Goal: Transaction & Acquisition: Obtain resource

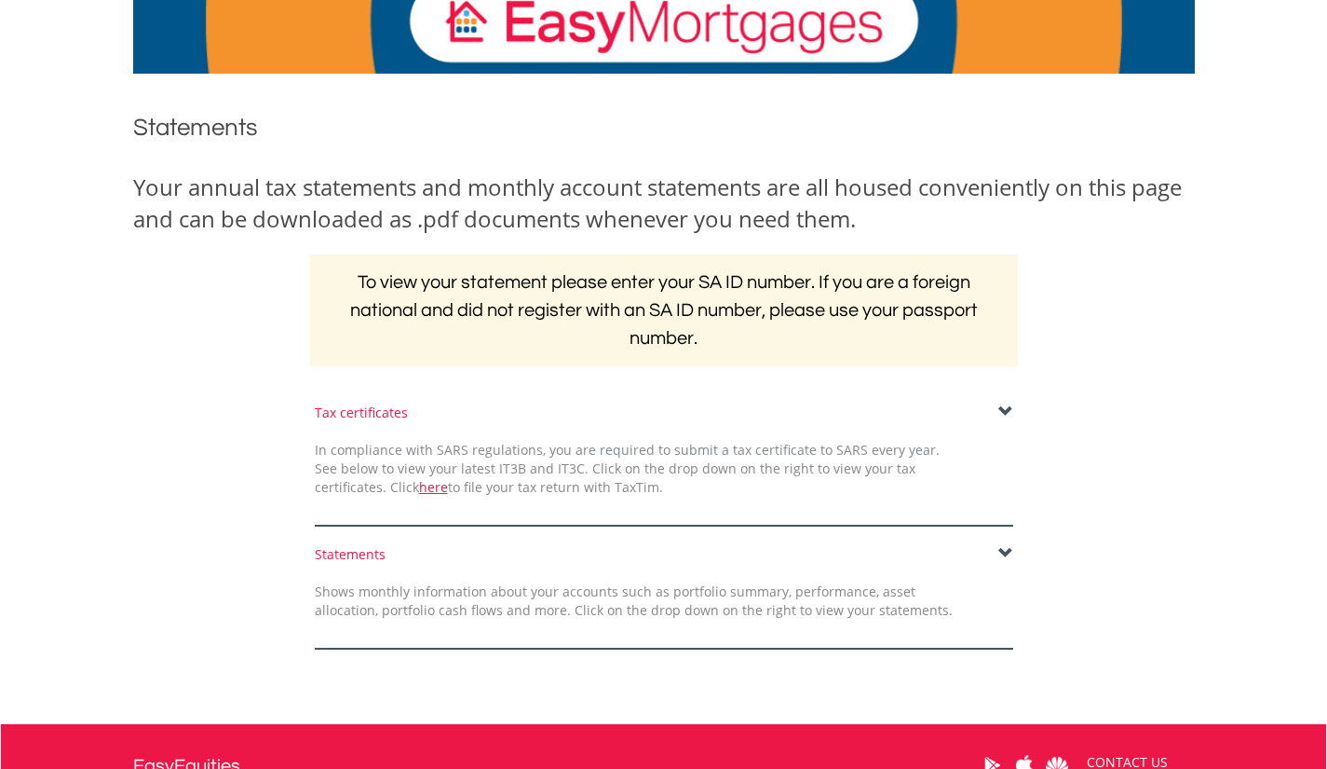
scroll to position [139, 0]
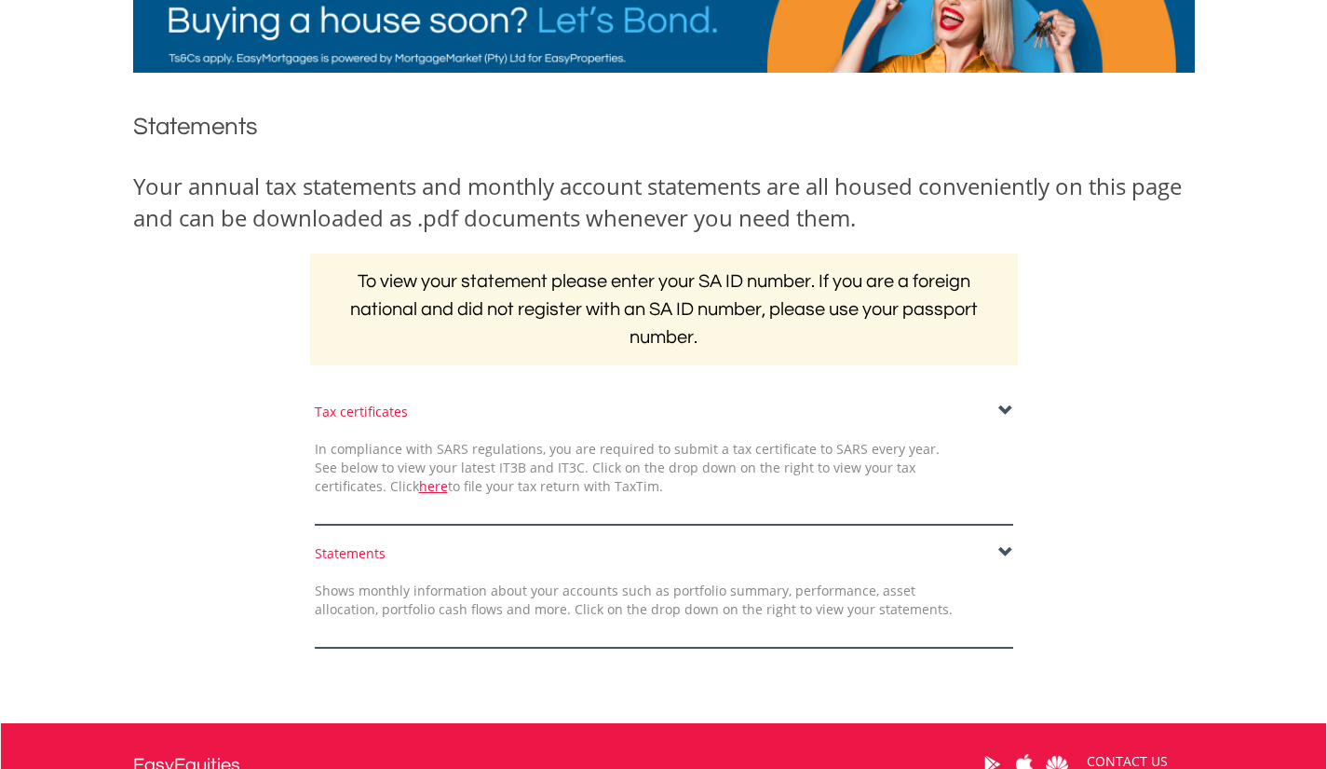
click at [1007, 403] on span at bounding box center [1006, 410] width 15 height 15
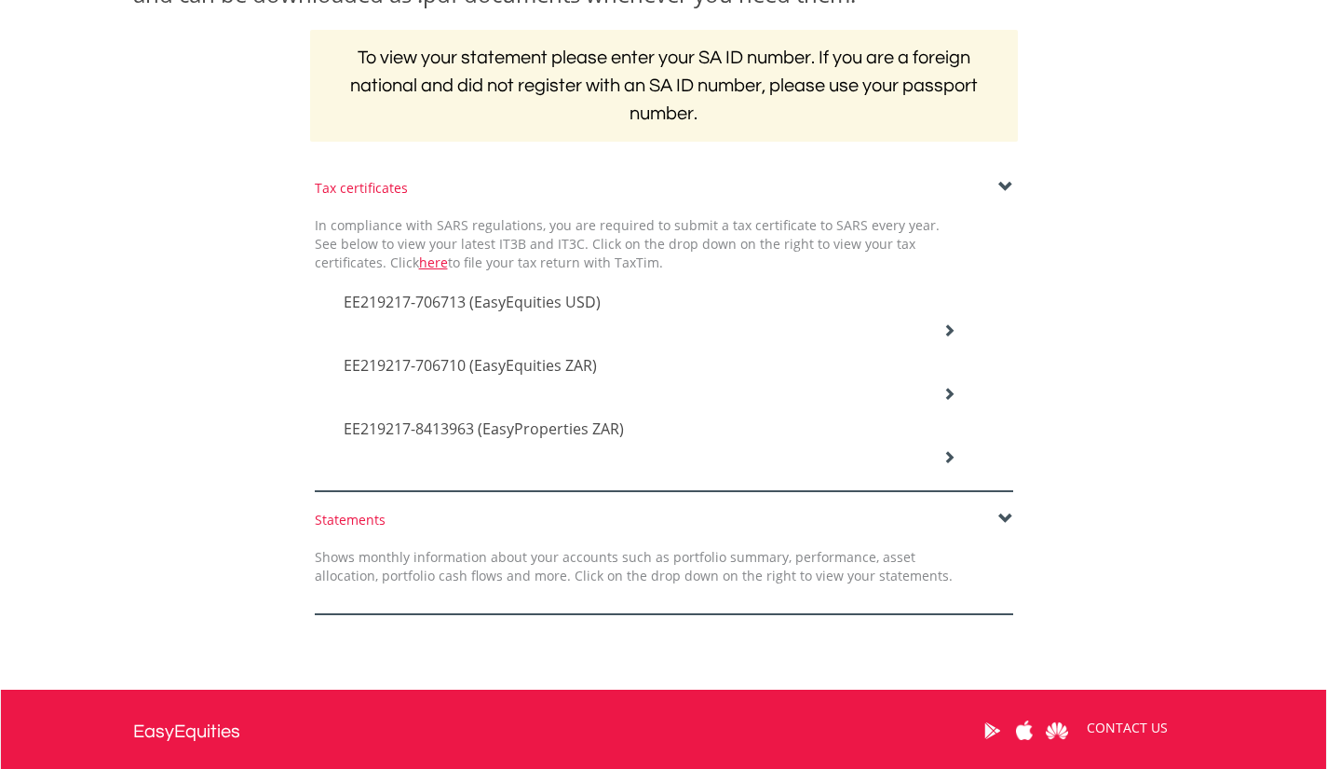
scroll to position [368, 0]
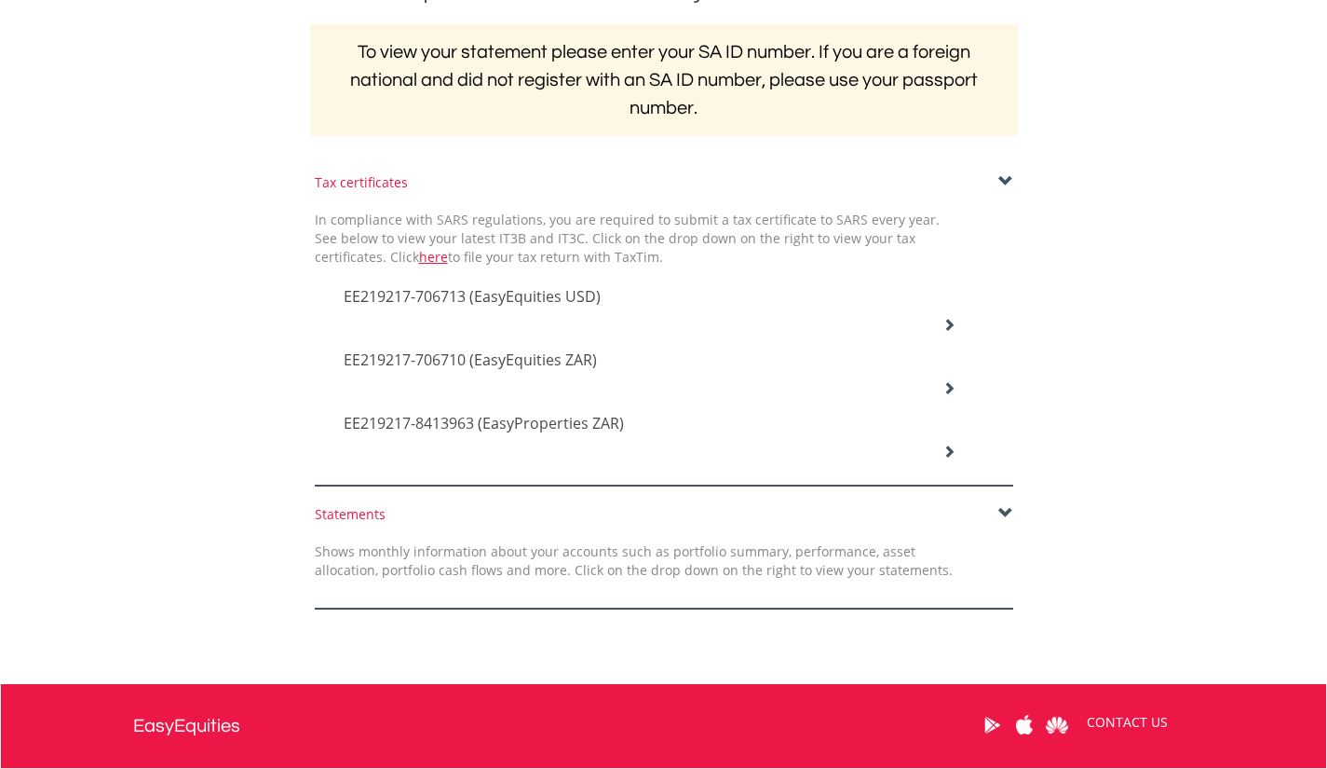
click at [953, 331] on icon at bounding box center [949, 324] width 13 height 13
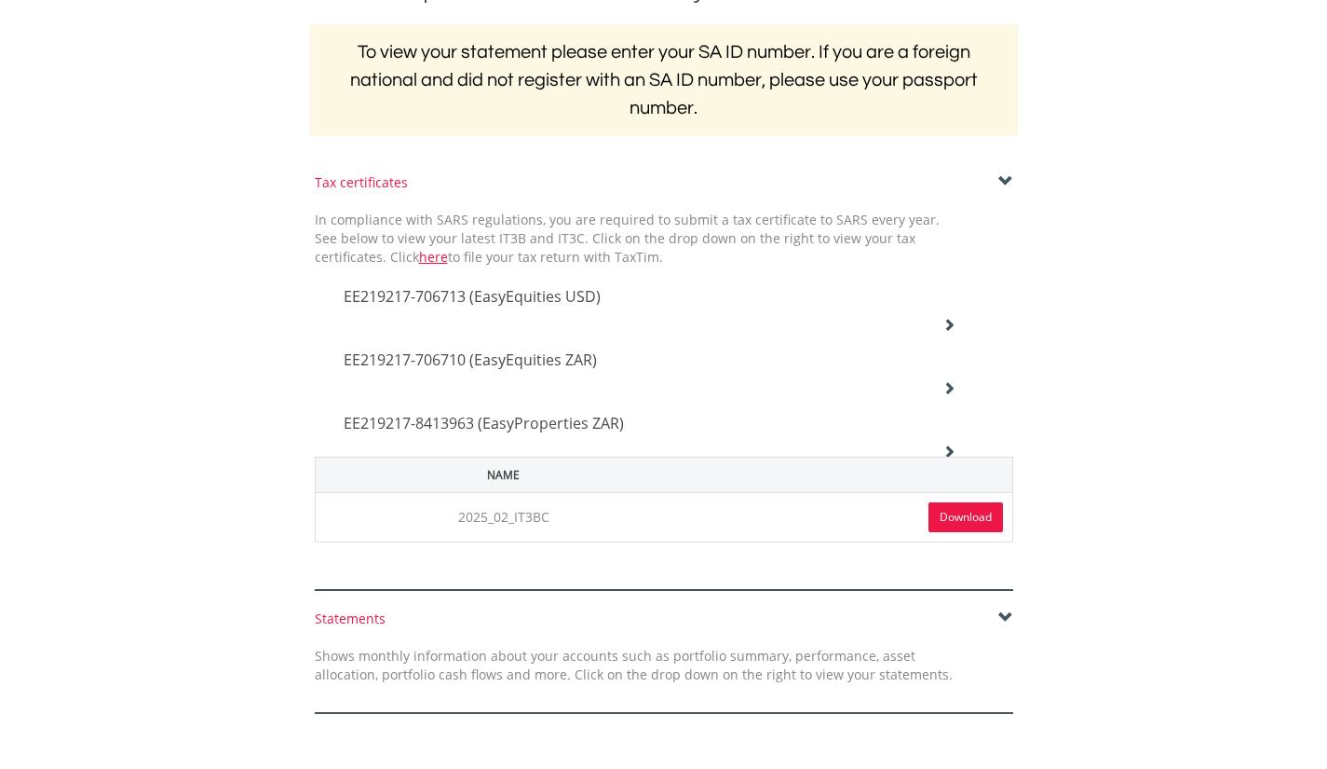
click at [971, 510] on link "Download" at bounding box center [966, 517] width 75 height 30
click at [952, 331] on icon at bounding box center [949, 324] width 13 height 13
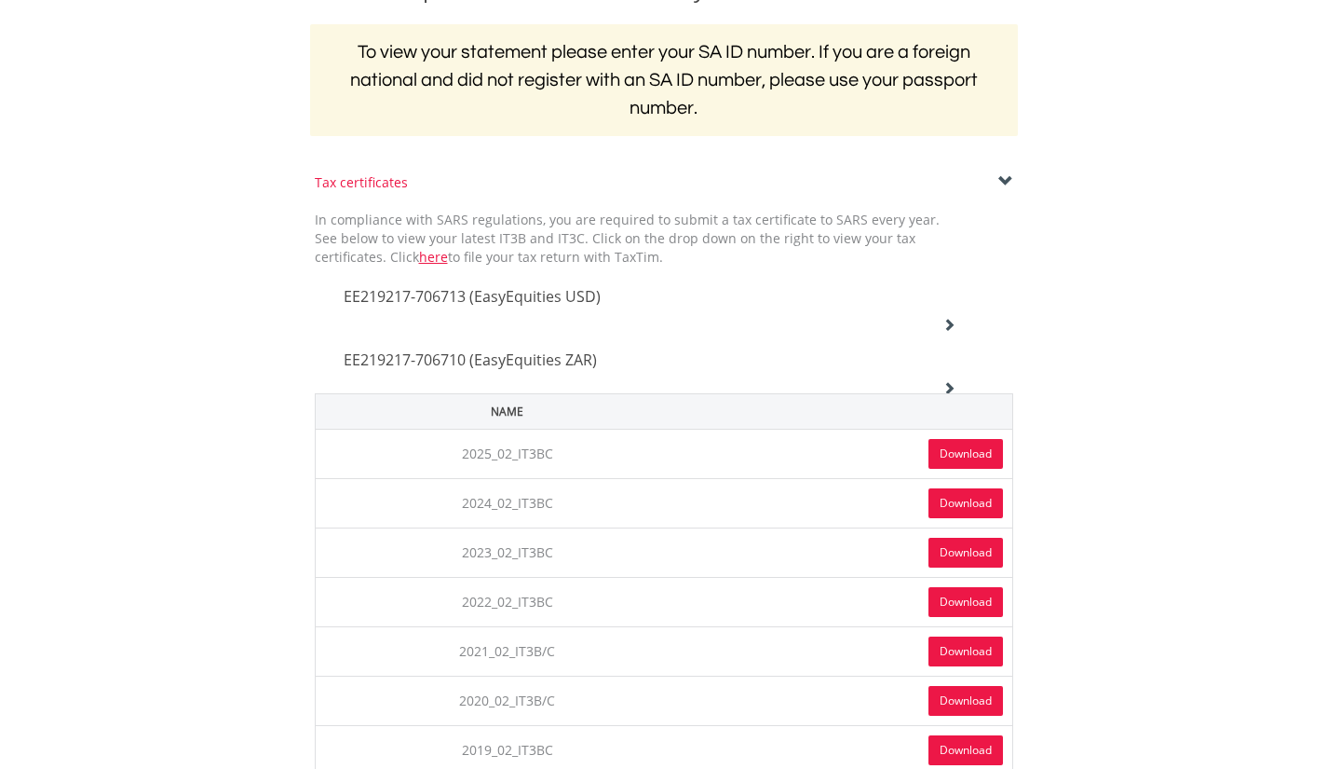
click at [960, 454] on link "Download" at bounding box center [966, 454] width 75 height 30
click at [952, 319] on icon at bounding box center [949, 324] width 13 height 13
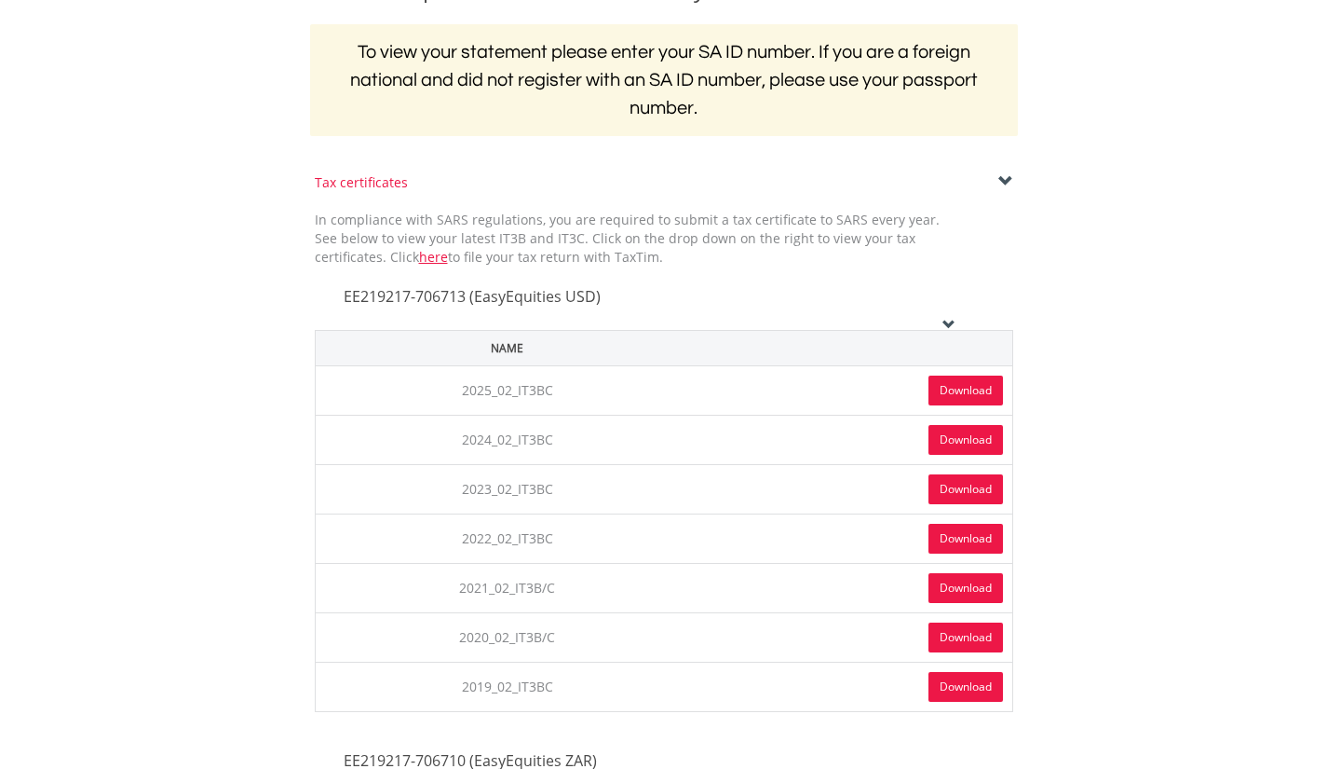
click at [956, 392] on link "Download" at bounding box center [966, 390] width 75 height 30
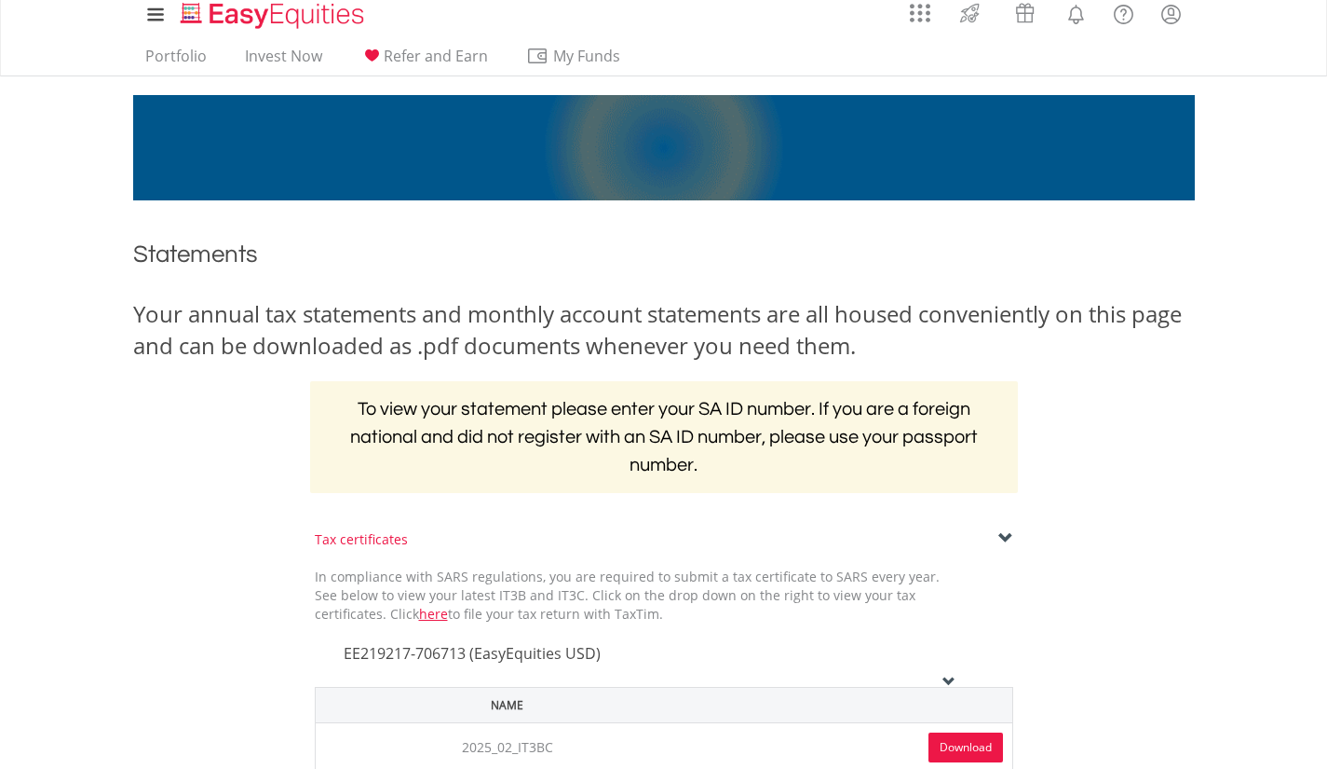
scroll to position [0, 0]
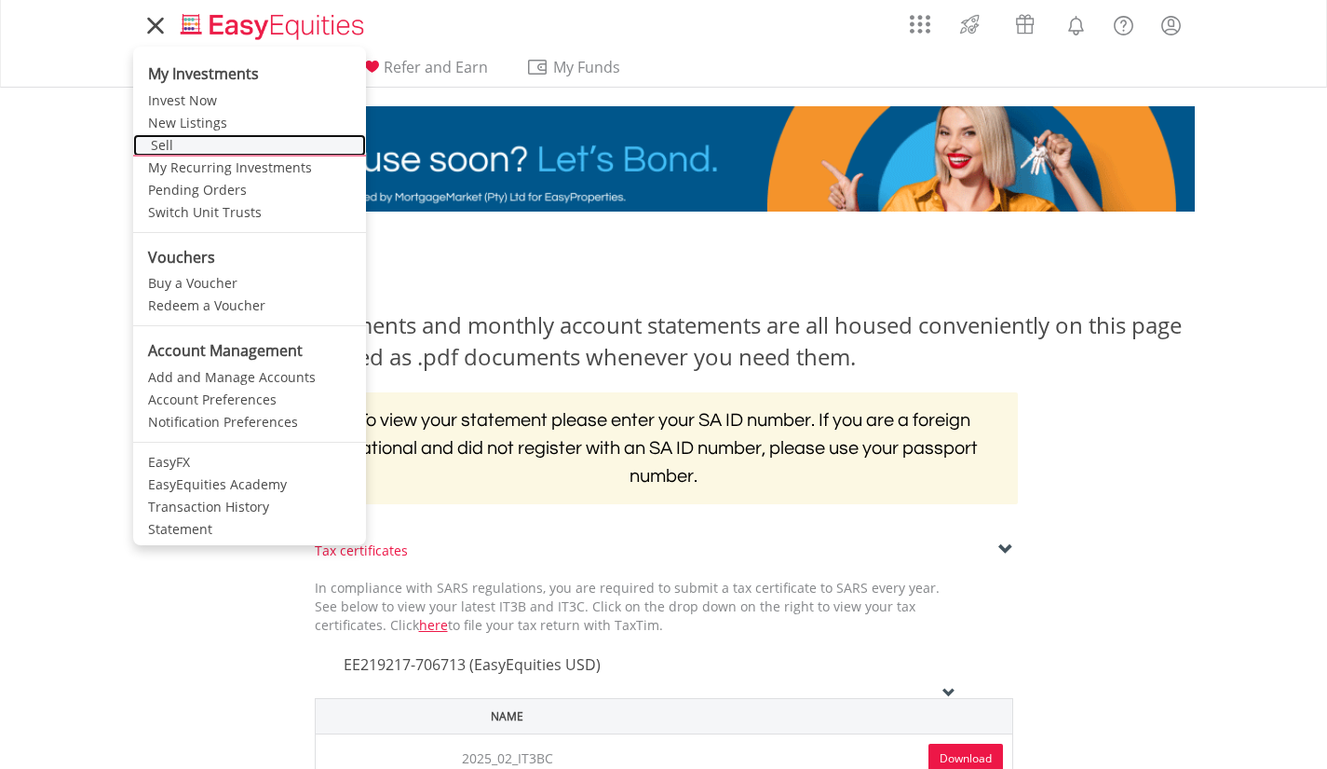
click at [162, 143] on link "Sell" at bounding box center [249, 145] width 233 height 22
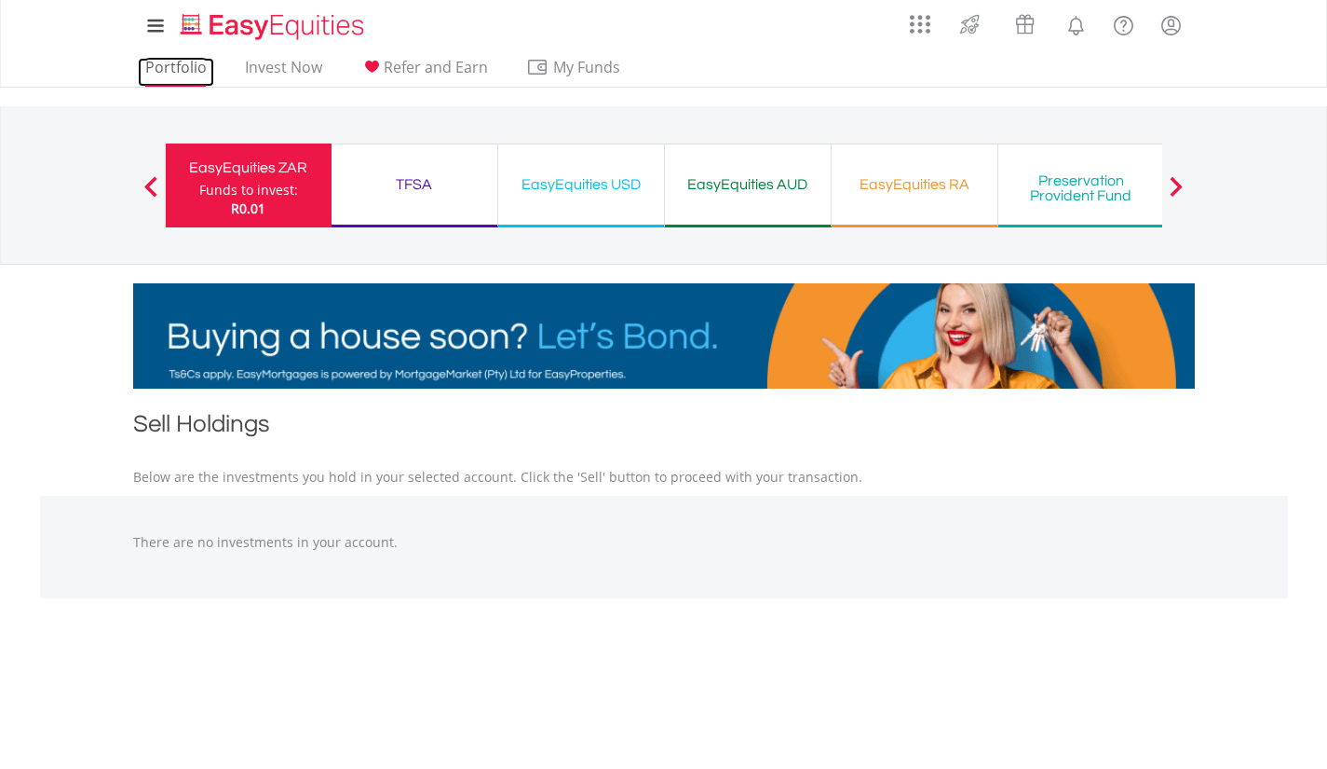
click at [170, 60] on link "Portfolio" at bounding box center [176, 72] width 76 height 29
